Goal: Task Accomplishment & Management: Manage account settings

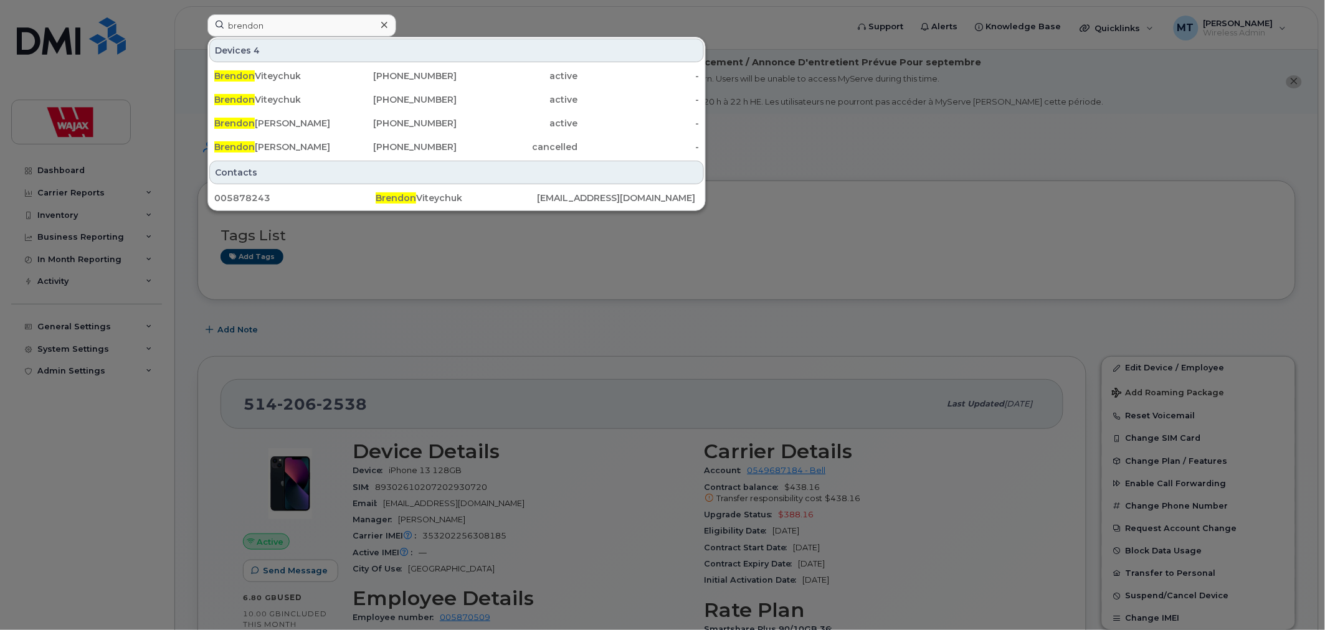
type input "brendon"
click at [387, 21] on icon at bounding box center [384, 25] width 6 height 10
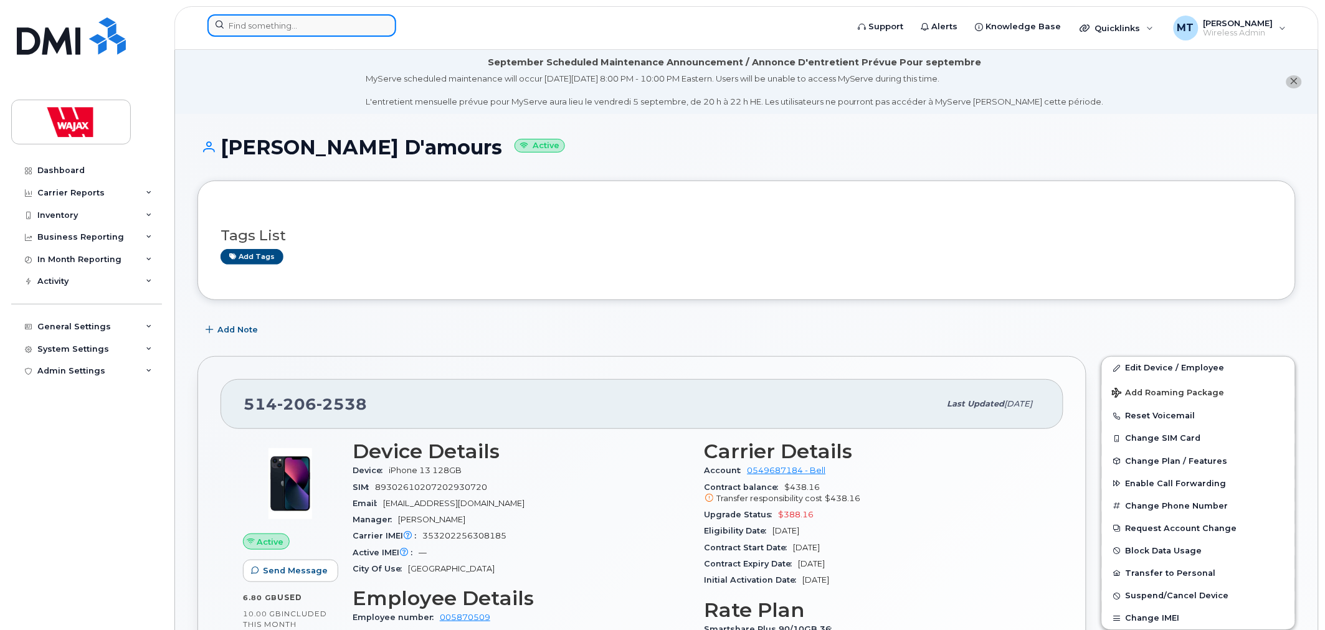
click at [384, 21] on div at bounding box center [301, 25] width 189 height 22
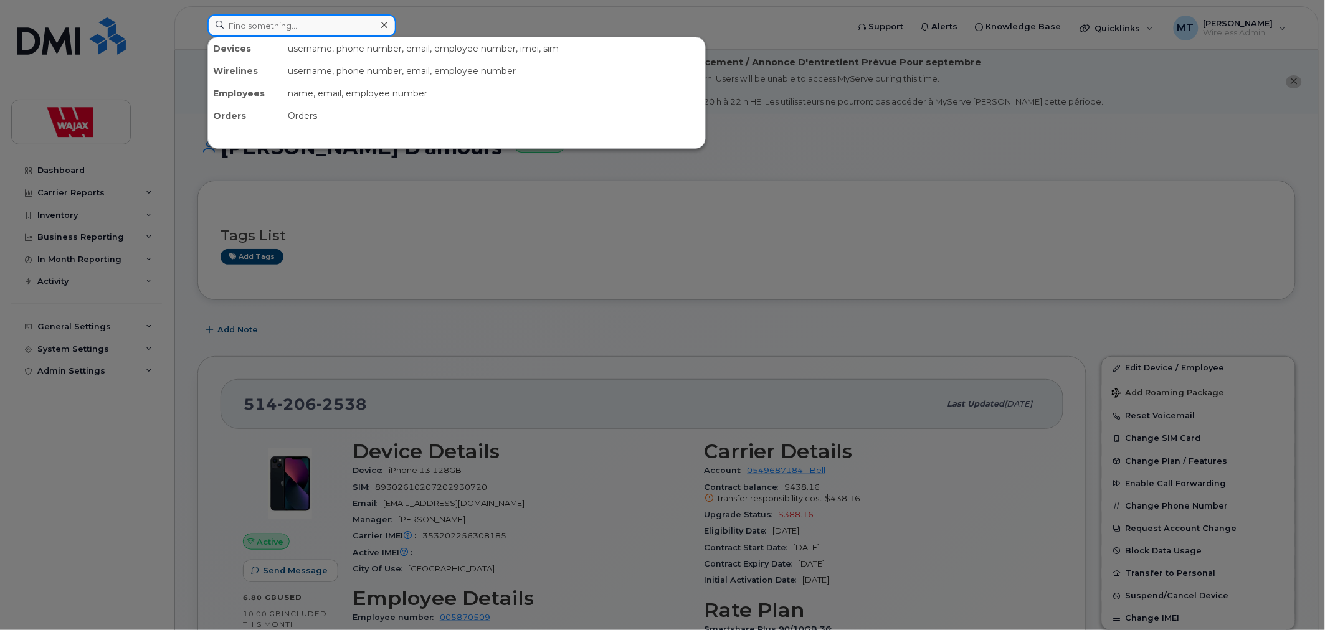
paste input "[PHONE_NUMBER]"
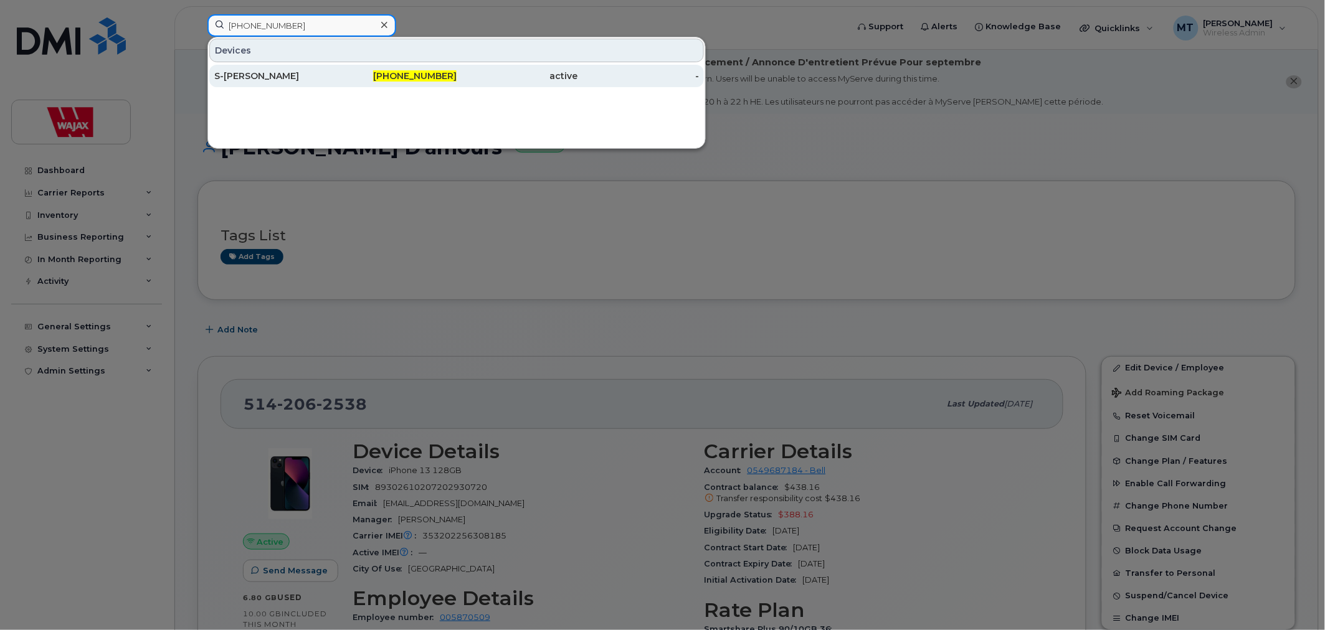
type input "[PHONE_NUMBER]"
click at [359, 72] on div "[PHONE_NUMBER]" at bounding box center [396, 76] width 121 height 12
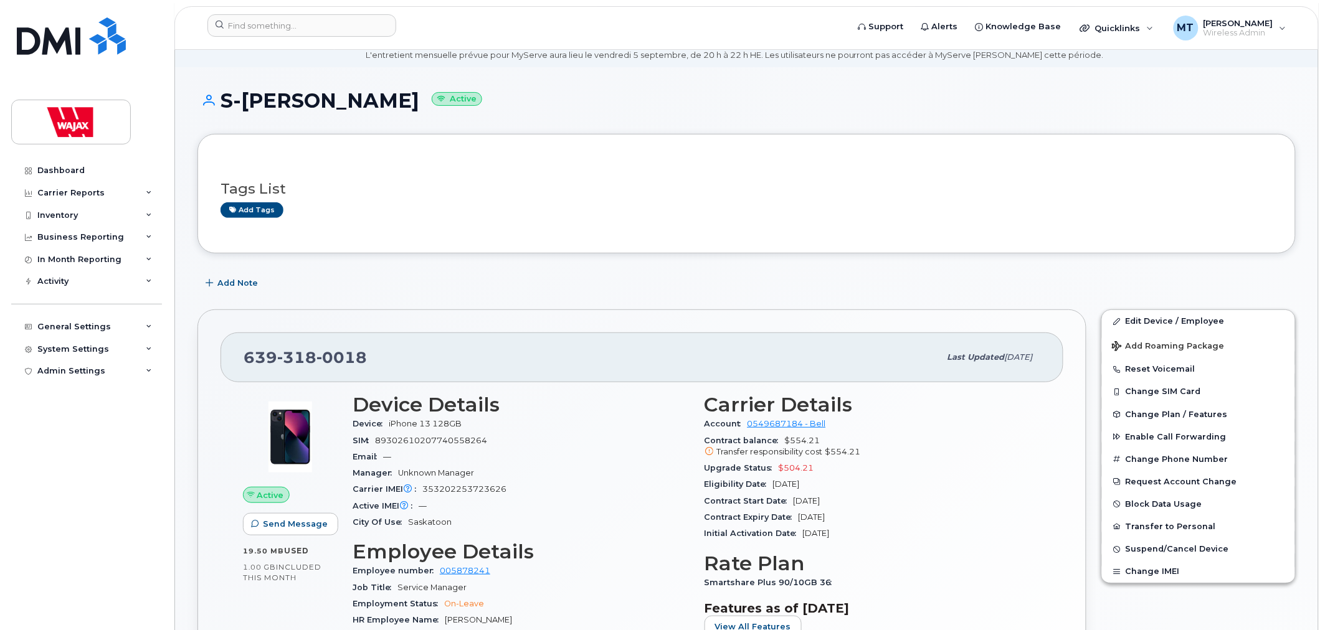
scroll to position [69, 0]
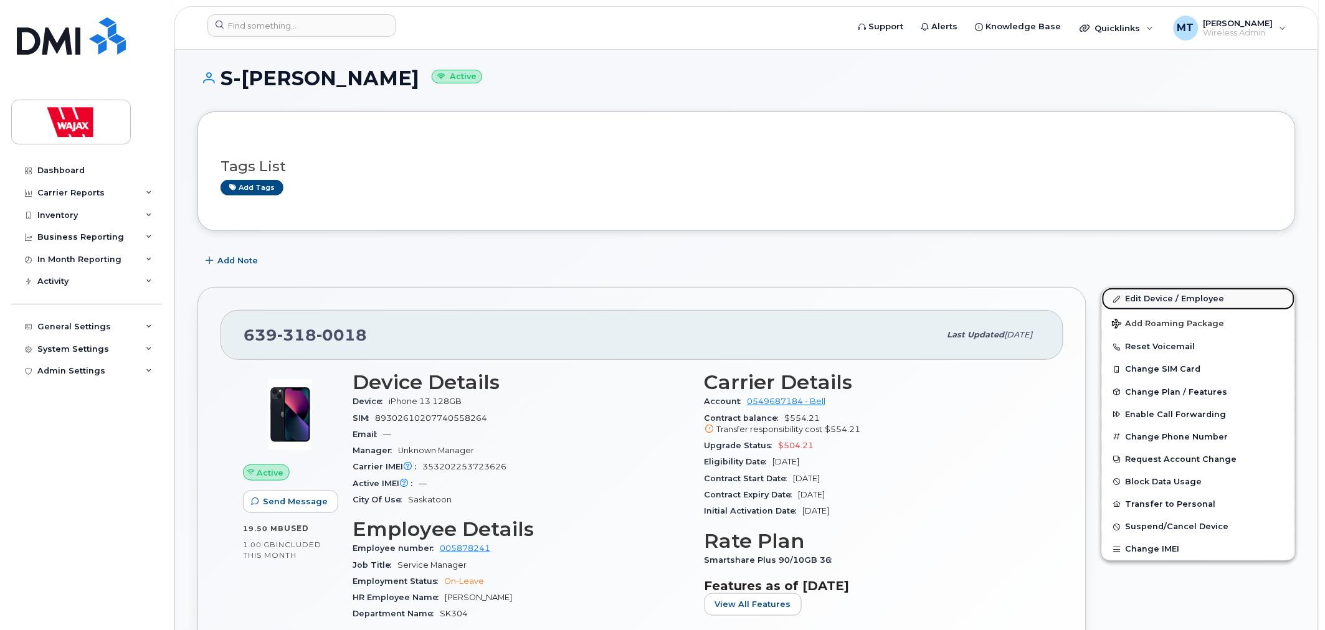
click at [1137, 301] on link "Edit Device / Employee" at bounding box center [1198, 299] width 193 height 22
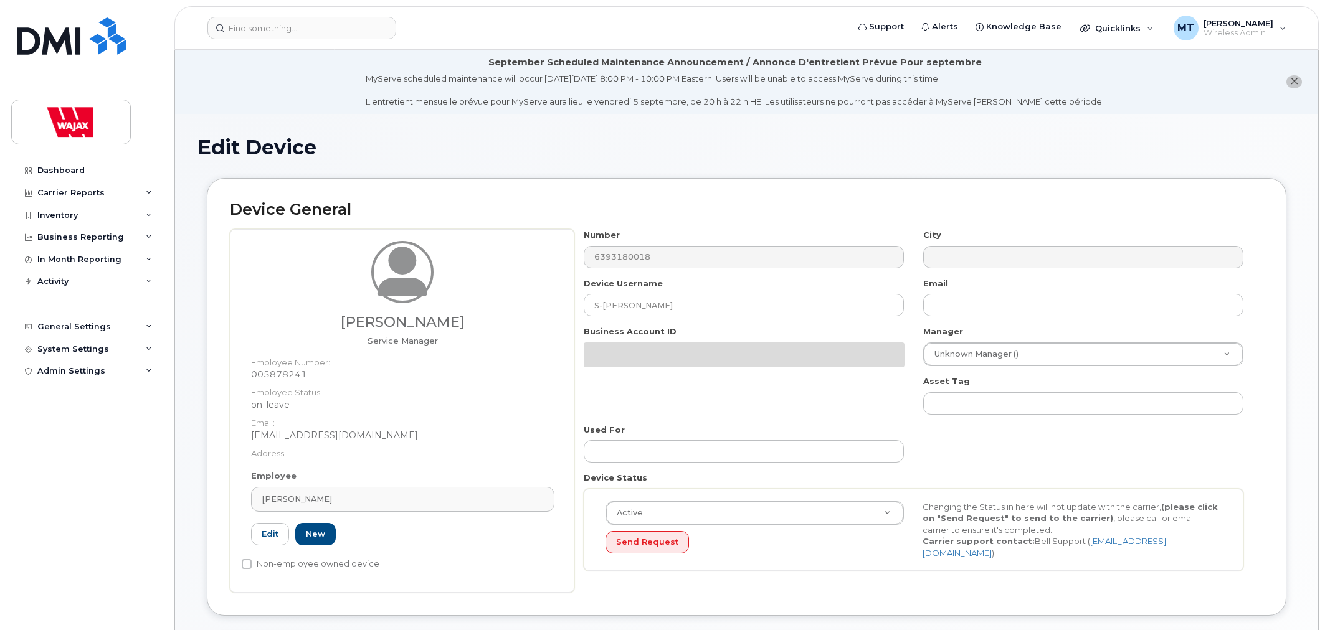
select select "23291731"
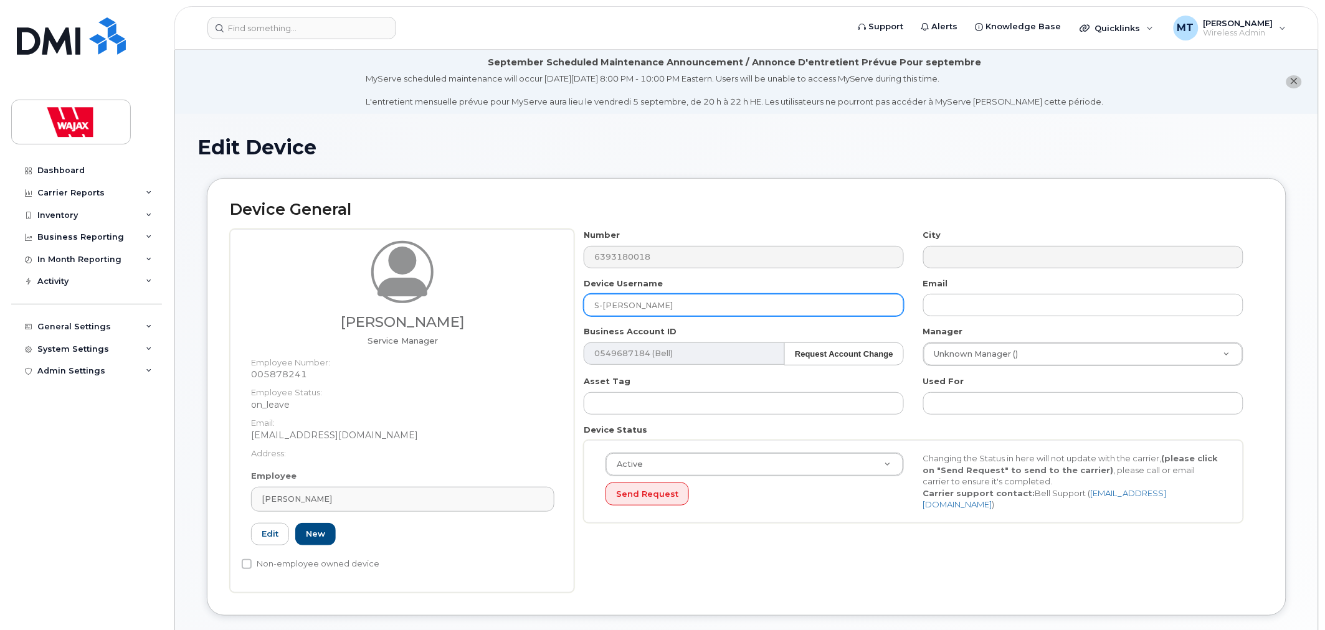
drag, startPoint x: 647, startPoint y: 298, endPoint x: 556, endPoint y: 301, distance: 91.0
click at [556, 301] on div "Paul Hodges Service Manager Employee Number: 005878241 Employee Status: on_leav…" at bounding box center [746, 411] width 1033 height 364
type input "Brendon V"
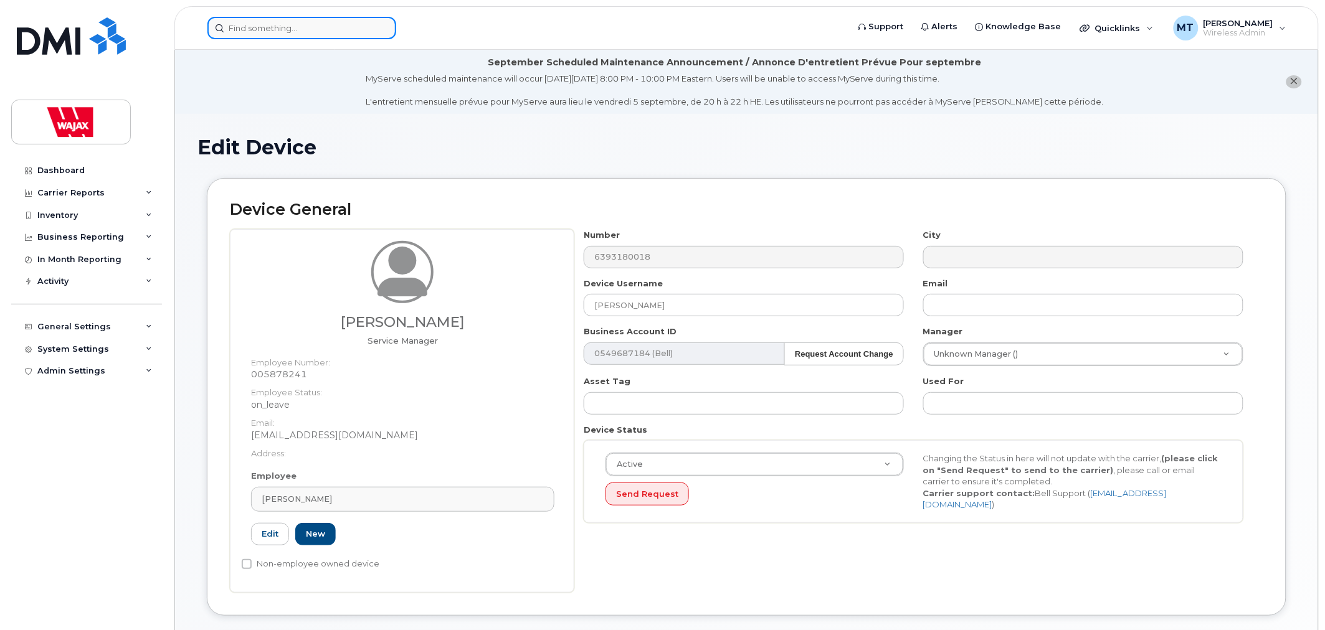
click at [325, 28] on input at bounding box center [301, 28] width 189 height 22
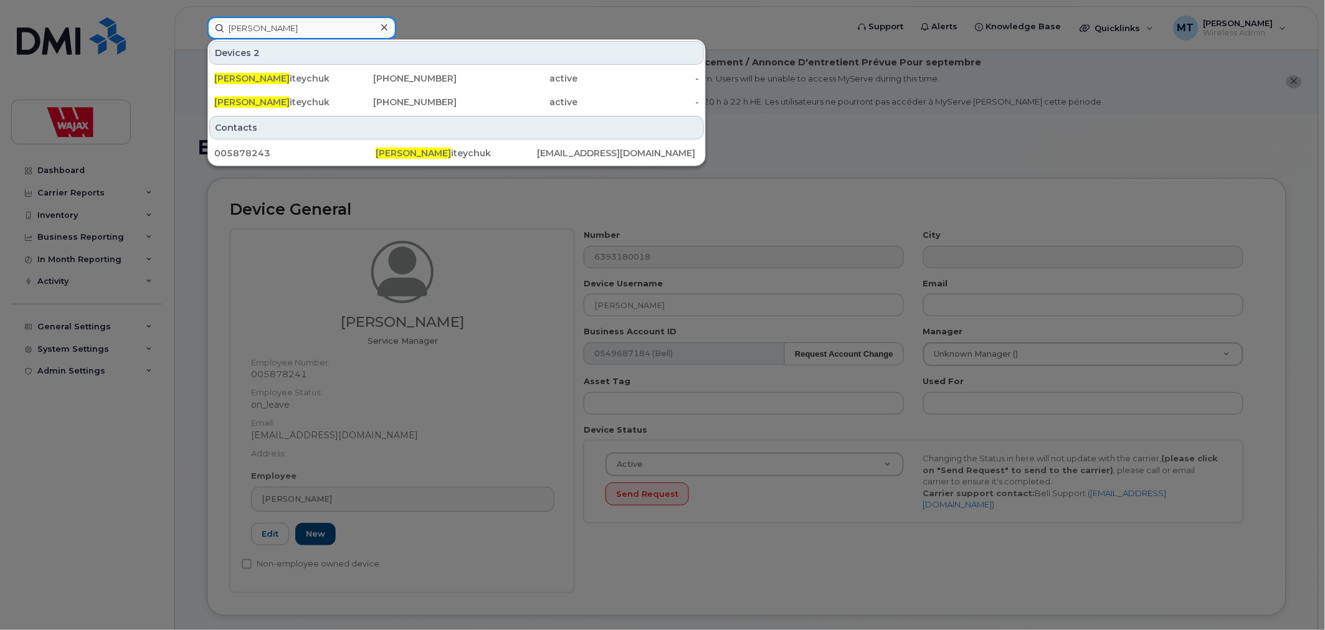
type input "Brendon V"
click at [199, 358] on div at bounding box center [662, 315] width 1325 height 630
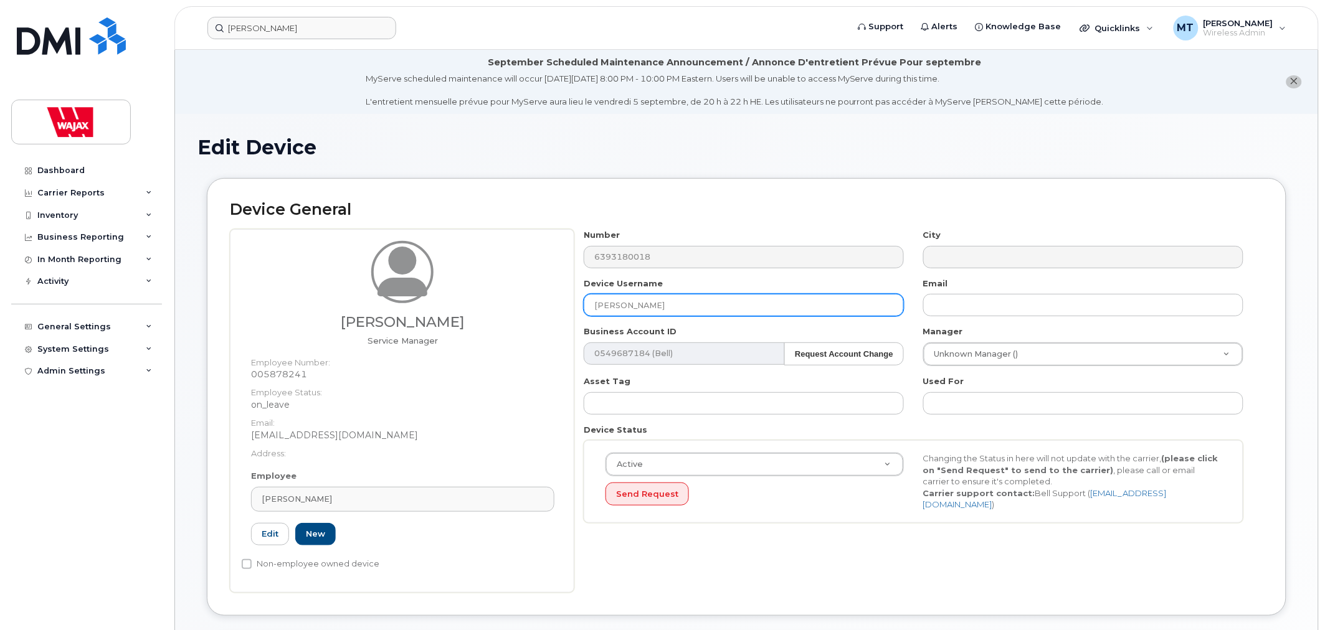
drag, startPoint x: 662, startPoint y: 303, endPoint x: 518, endPoint y: 316, distance: 144.5
click at [521, 316] on div "Paul Hodges Service Manager Employee Number: 005878241 Employee Status: on_leav…" at bounding box center [746, 411] width 1033 height 364
paste input "iteychuk"
type input "Brendon Viteychuk"
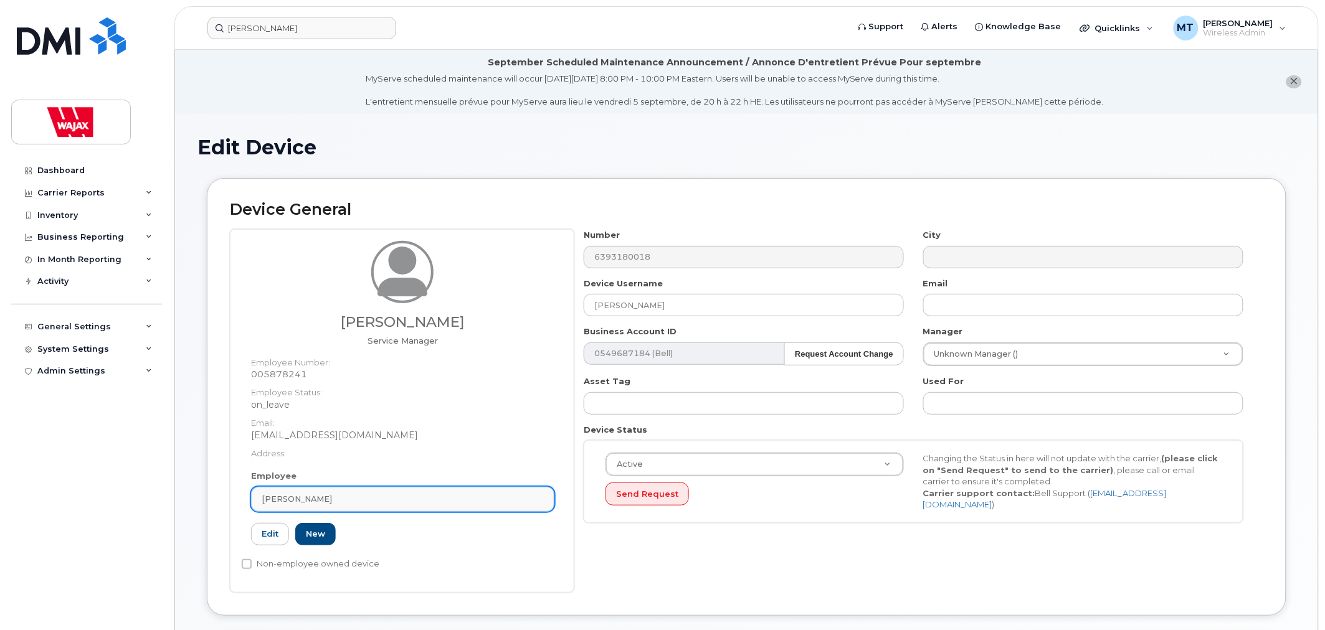
click at [358, 500] on div "Paul Hodges" at bounding box center [403, 499] width 282 height 12
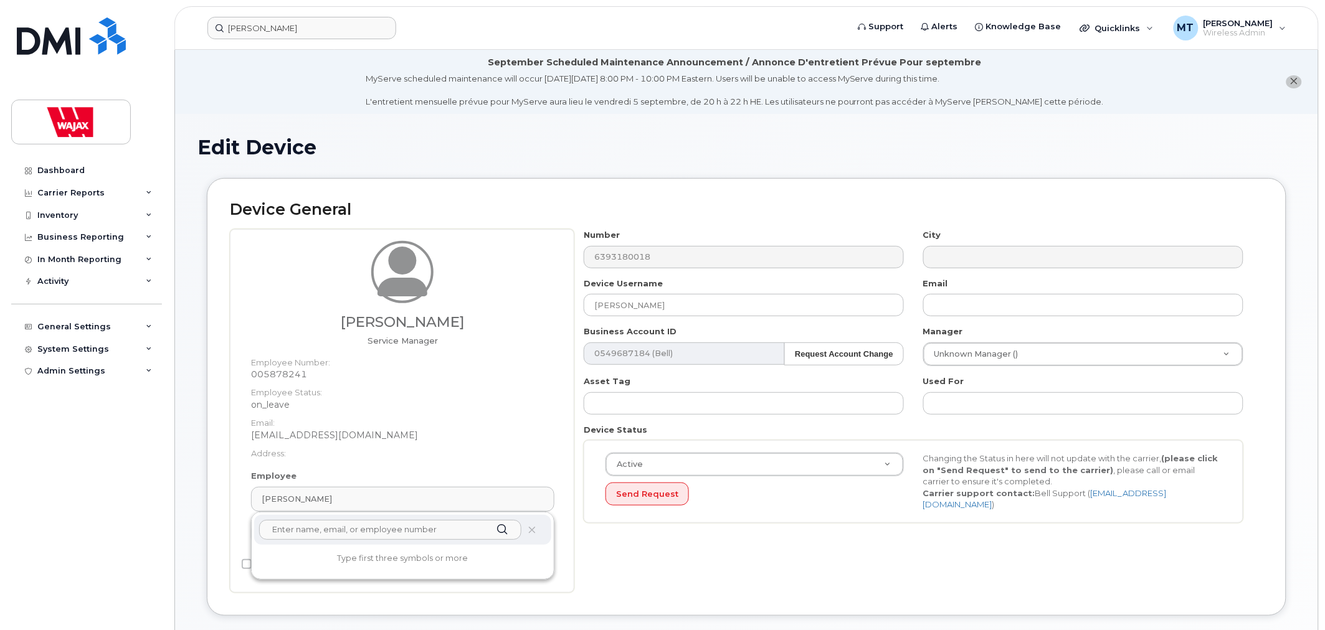
paste input "Brendon Viteychuk"
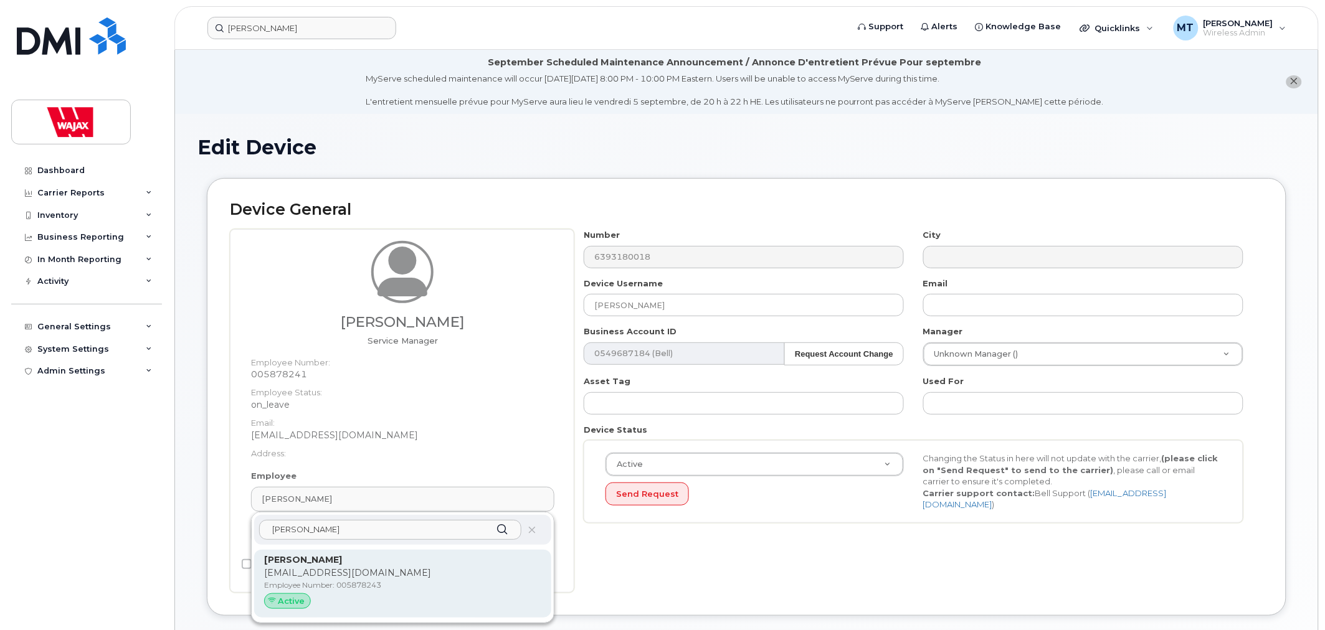
type input "Brendon Viteychuk"
click at [382, 576] on p "[EMAIL_ADDRESS][DOMAIN_NAME]" at bounding box center [402, 573] width 277 height 13
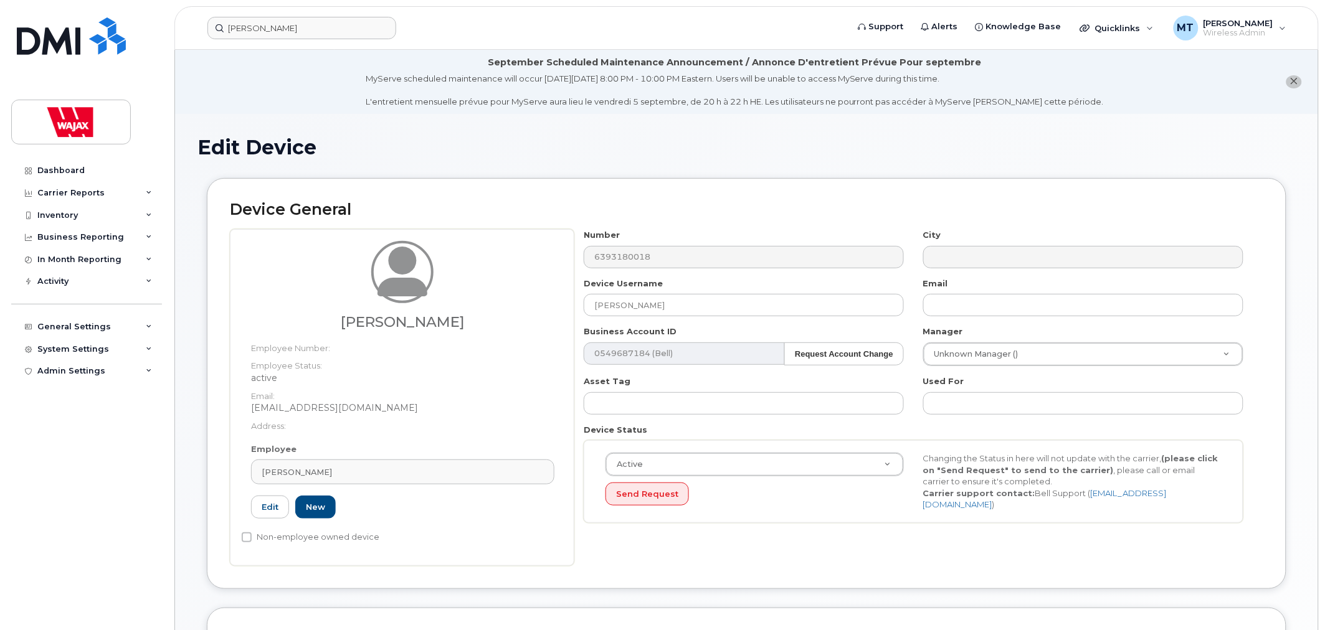
type input "005878243"
type input "[EMAIL_ADDRESS][DOMAIN_NAME]"
select select "23291732"
type input "35622530"
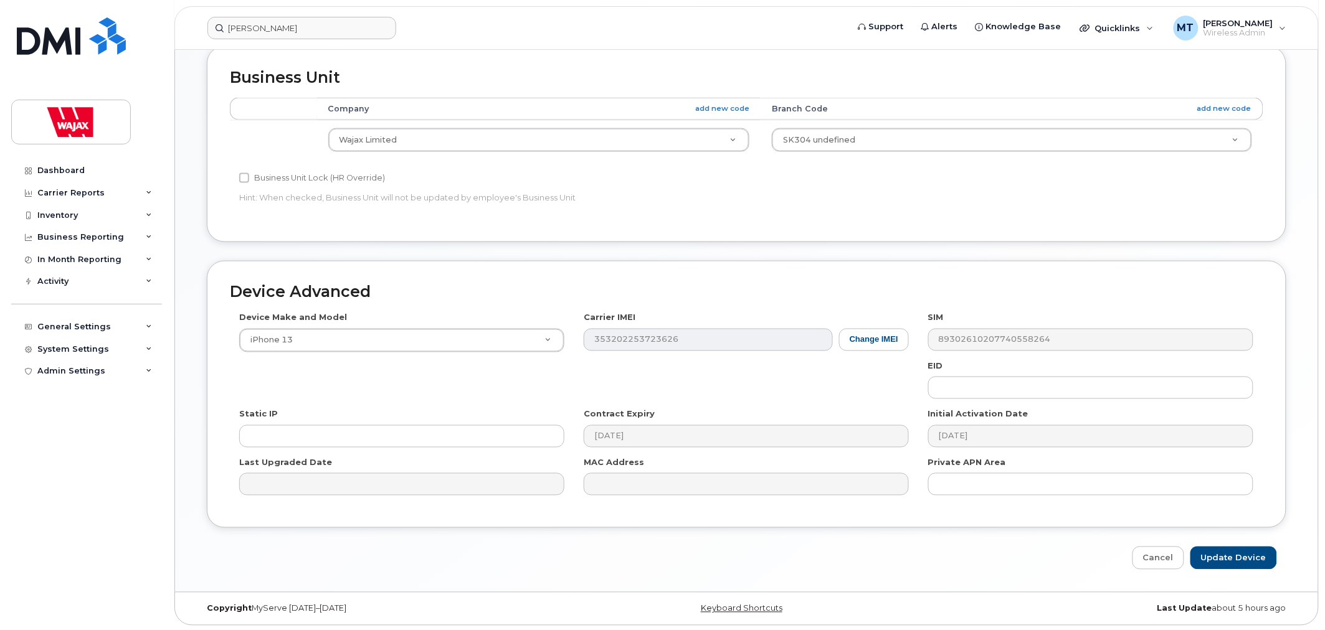
scroll to position [564, 0]
click at [1213, 543] on div "Device Advanced Device Make and Model iPhone 13 Android TCL 502 Watch Apple Wat…" at bounding box center [746, 414] width 1098 height 310
click at [1217, 547] on input "Update Device" at bounding box center [1233, 556] width 87 height 23
type input "Saving..."
